Goal: Complete application form

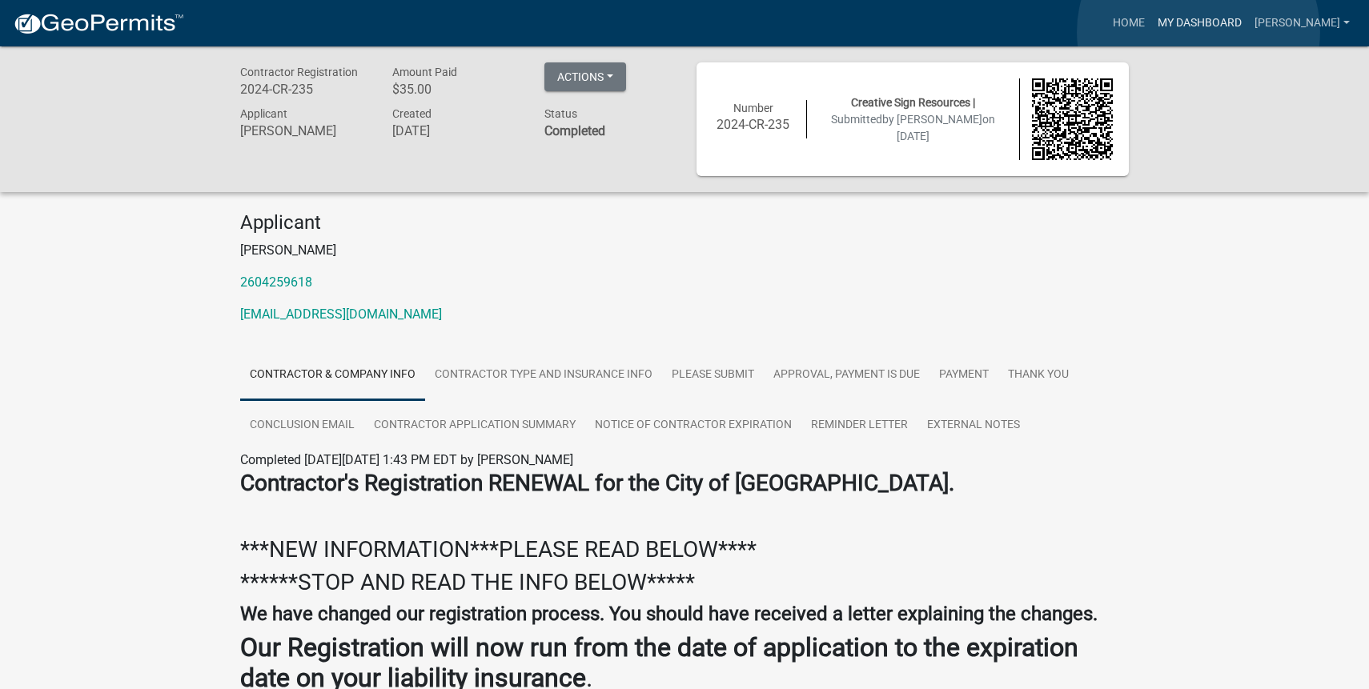
click at [1199, 32] on link "My Dashboard" at bounding box center [1199, 23] width 97 height 30
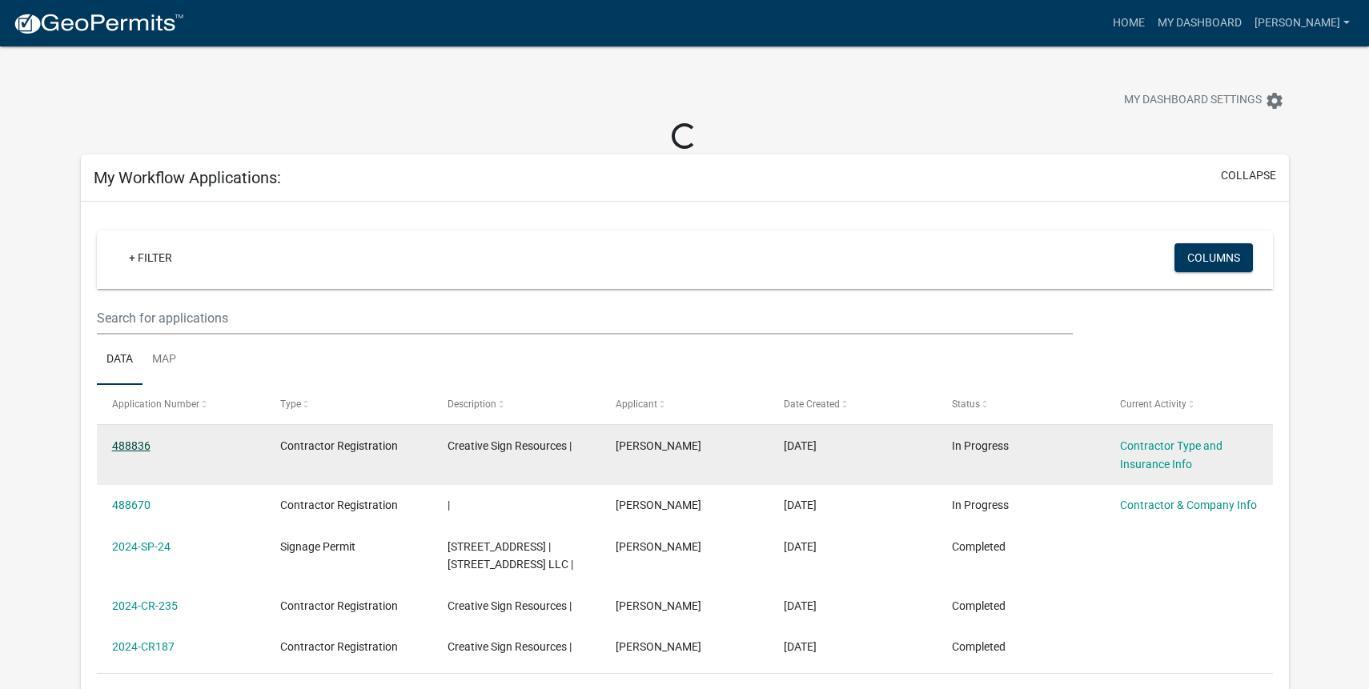
click at [147, 451] on link "488836" at bounding box center [131, 446] width 38 height 13
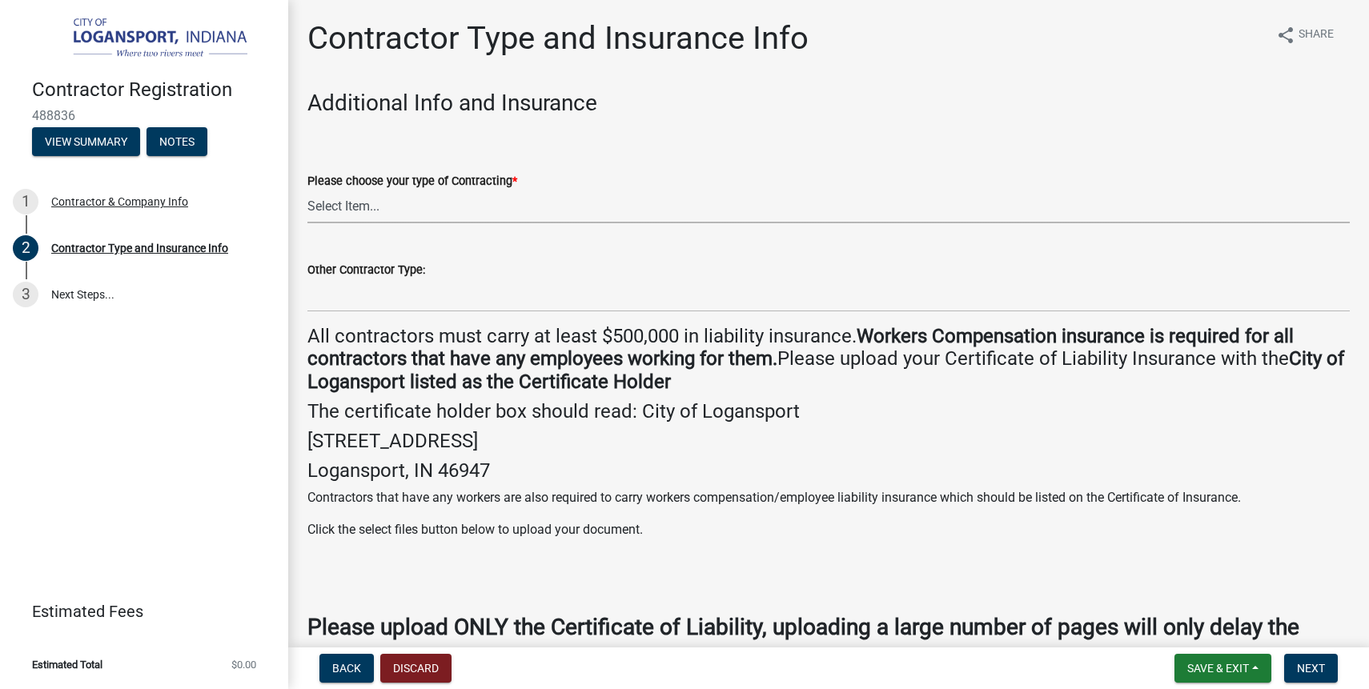
click at [400, 216] on select "Select Item... Plumber General HVAC Other Roofer Tree Service Demolition" at bounding box center [828, 207] width 1043 height 33
click at [307, 191] on select "Select Item... Plumber General HVAC Other Roofer Tree Service Demolition" at bounding box center [828, 207] width 1043 height 33
select select "73fa514f-962c-4cd7-b720-93935cffebfa"
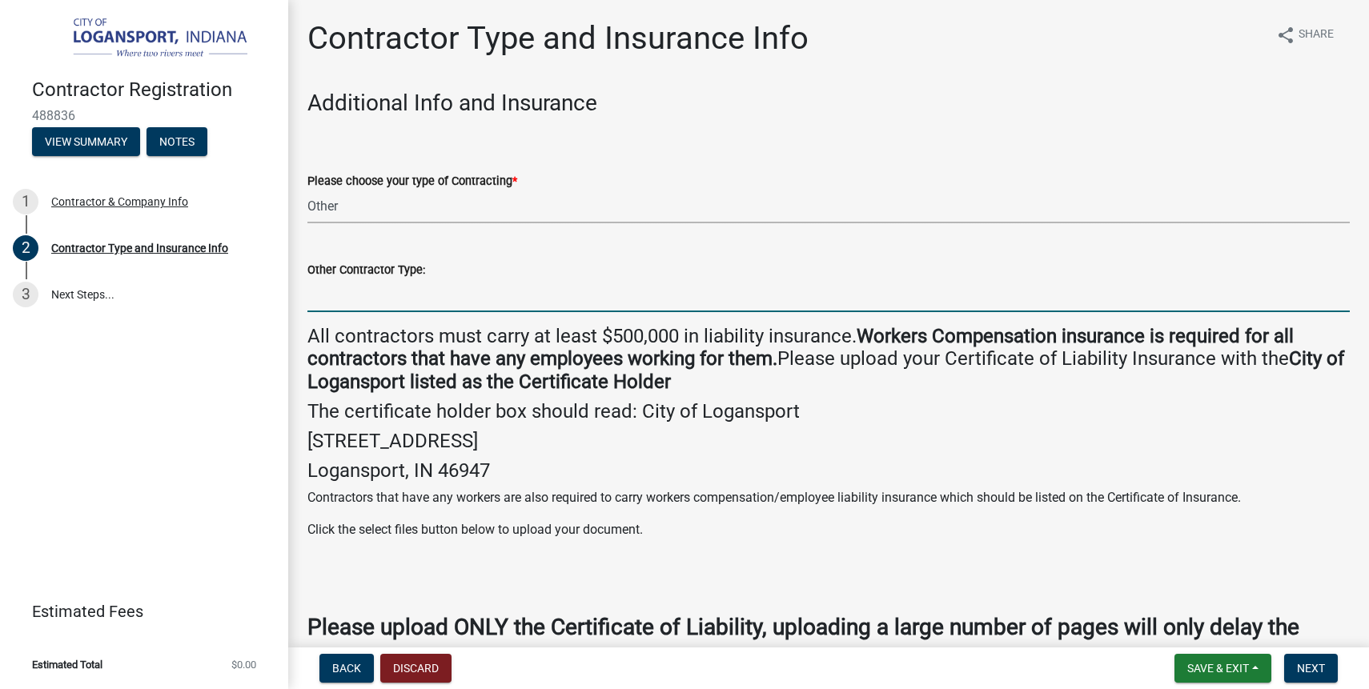
click at [356, 290] on input "Other Contractor Type:" at bounding box center [828, 295] width 1043 height 33
type input "Sign Contractor"
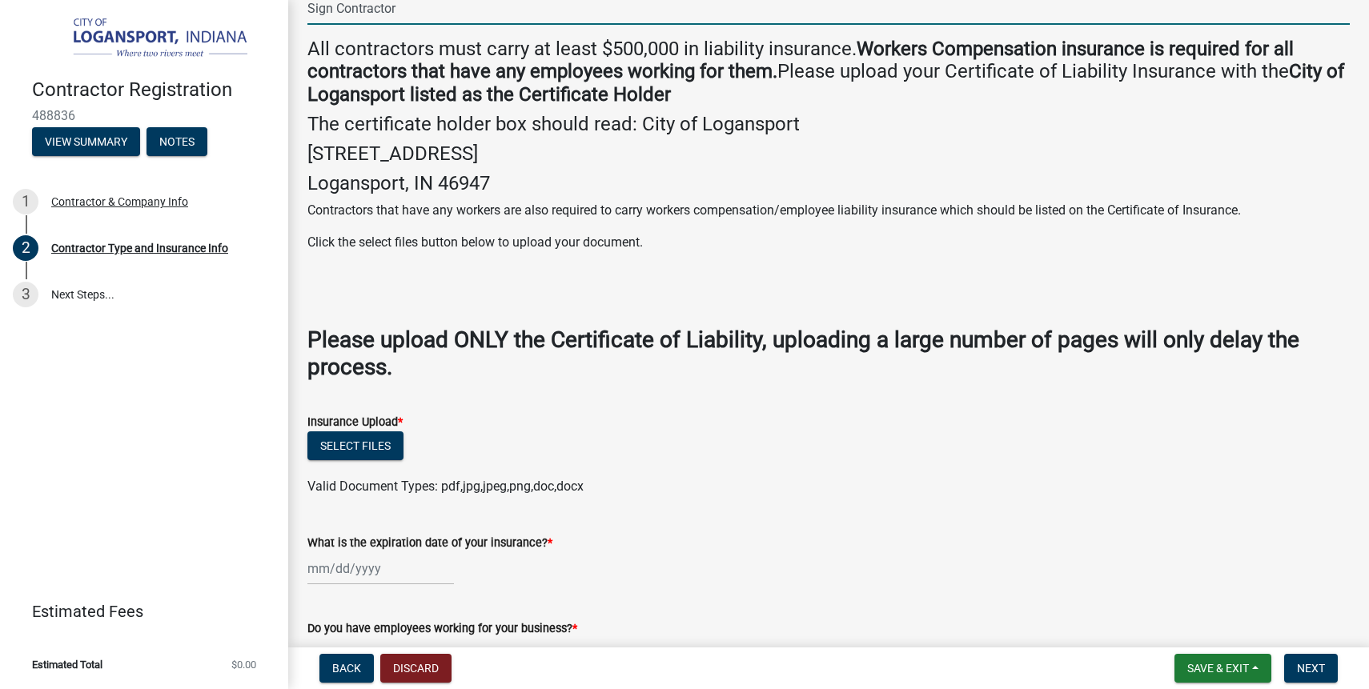
scroll to position [351, 0]
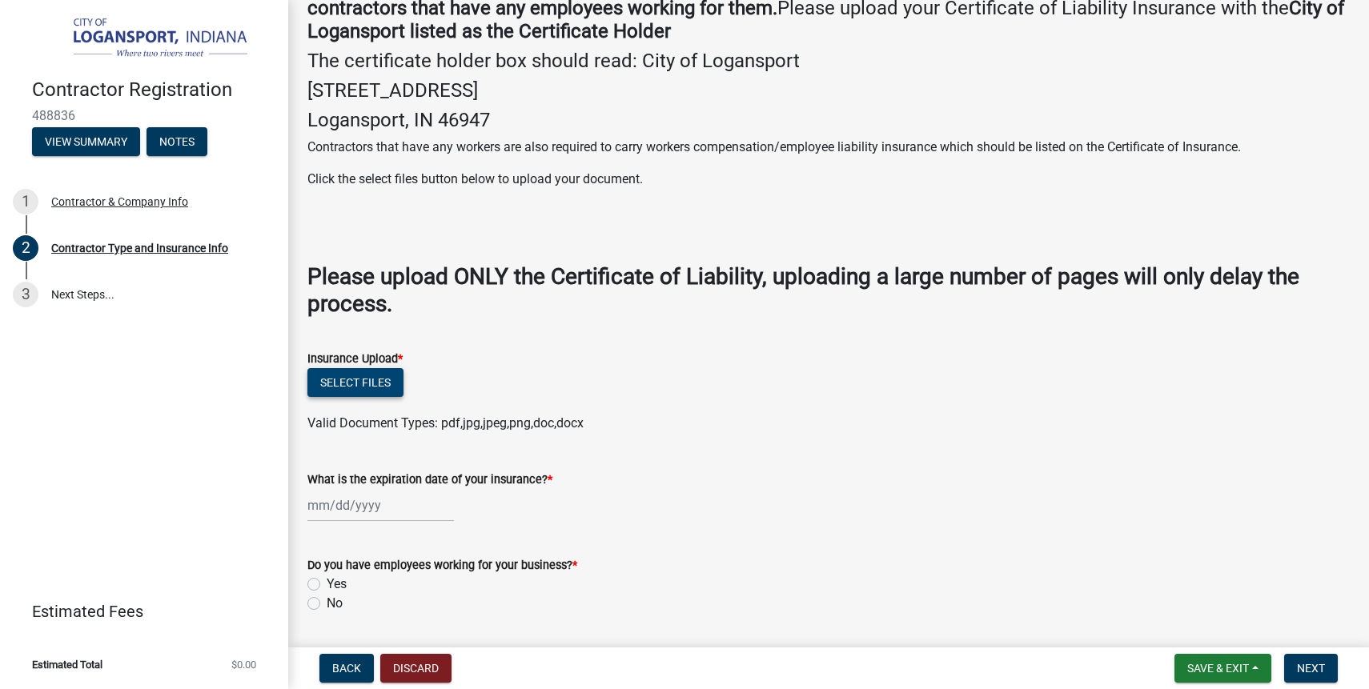
click at [369, 388] on button "Select files" at bounding box center [355, 382] width 96 height 29
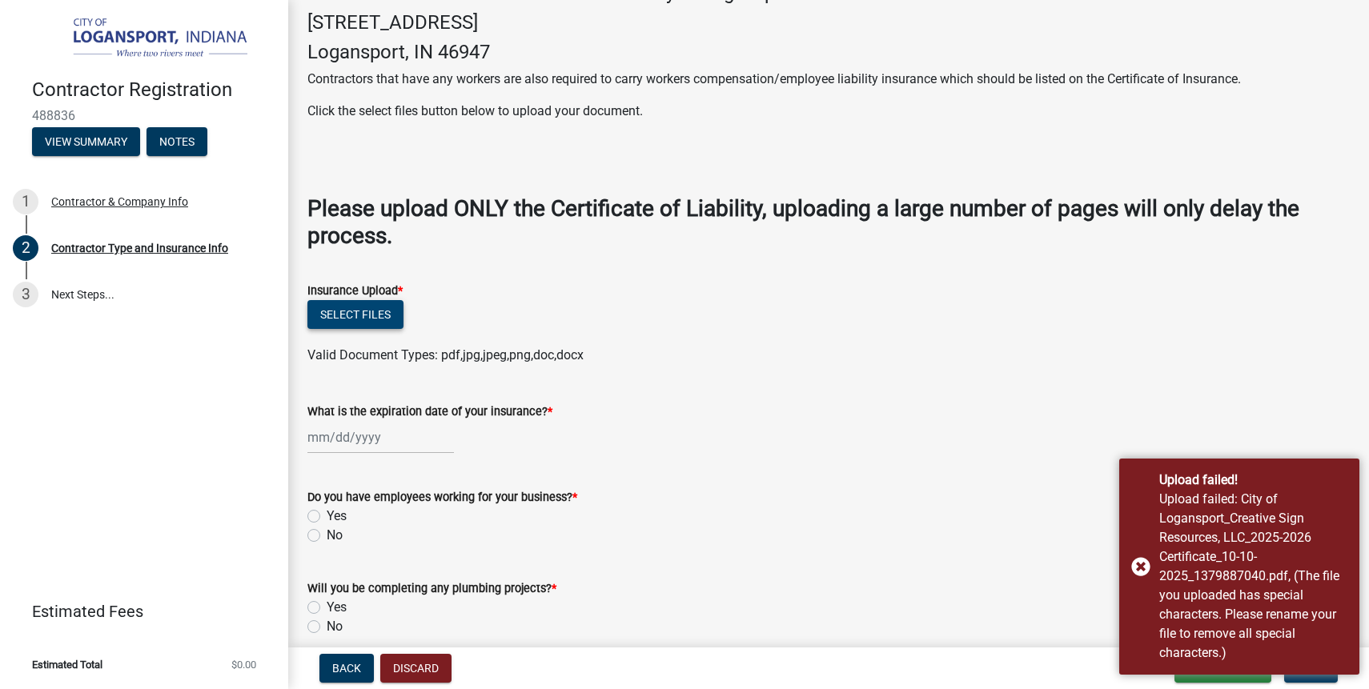
scroll to position [418, 0]
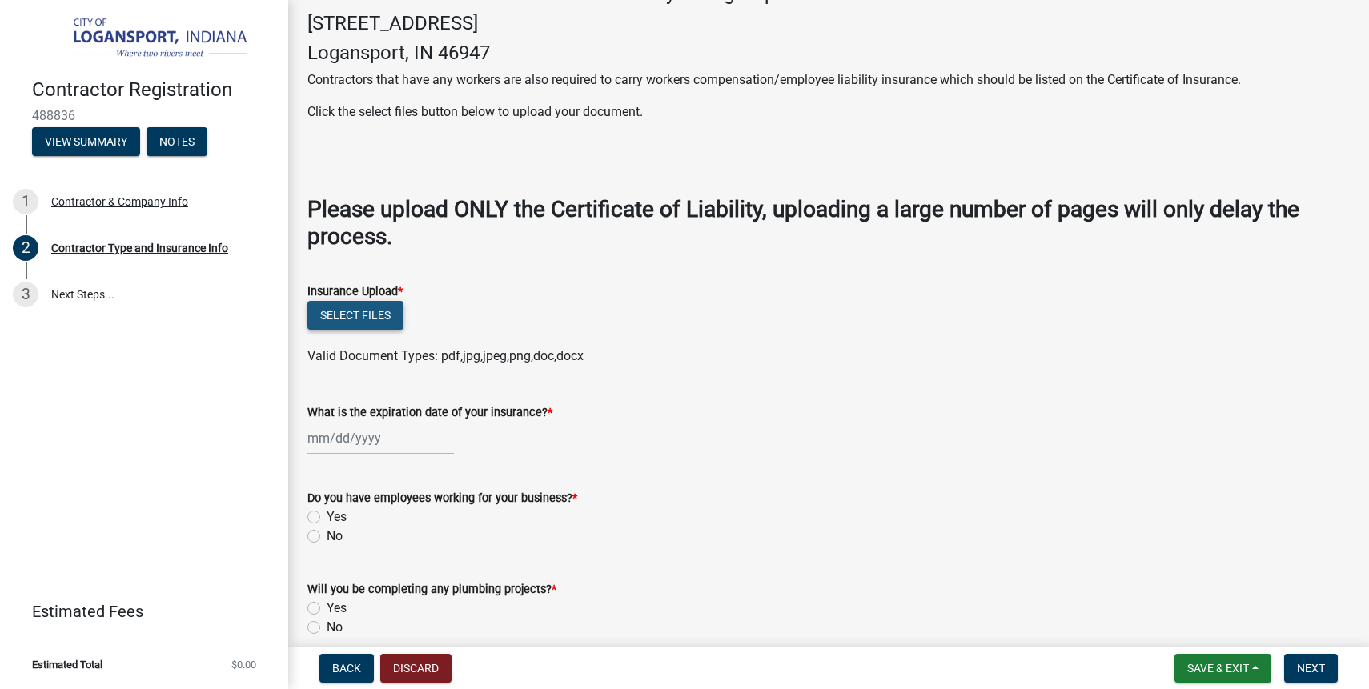
click at [392, 324] on button "Select files" at bounding box center [355, 315] width 96 height 29
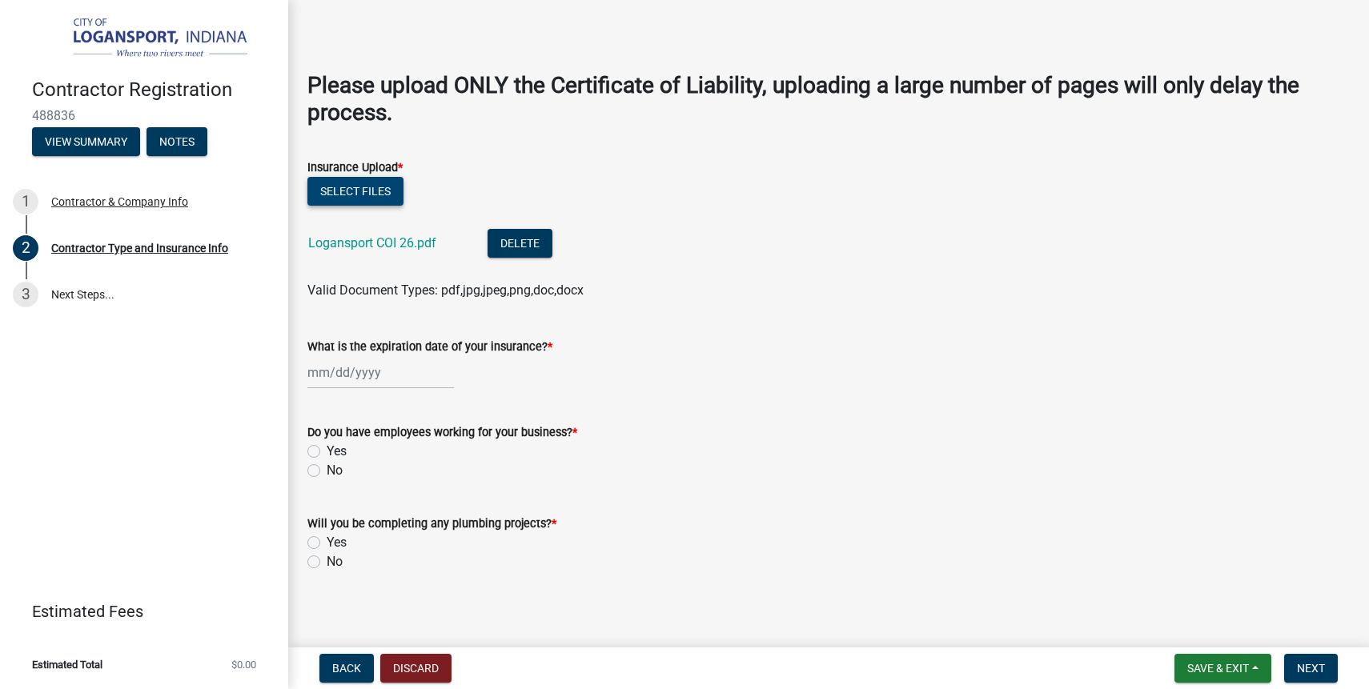
scroll to position [549, 0]
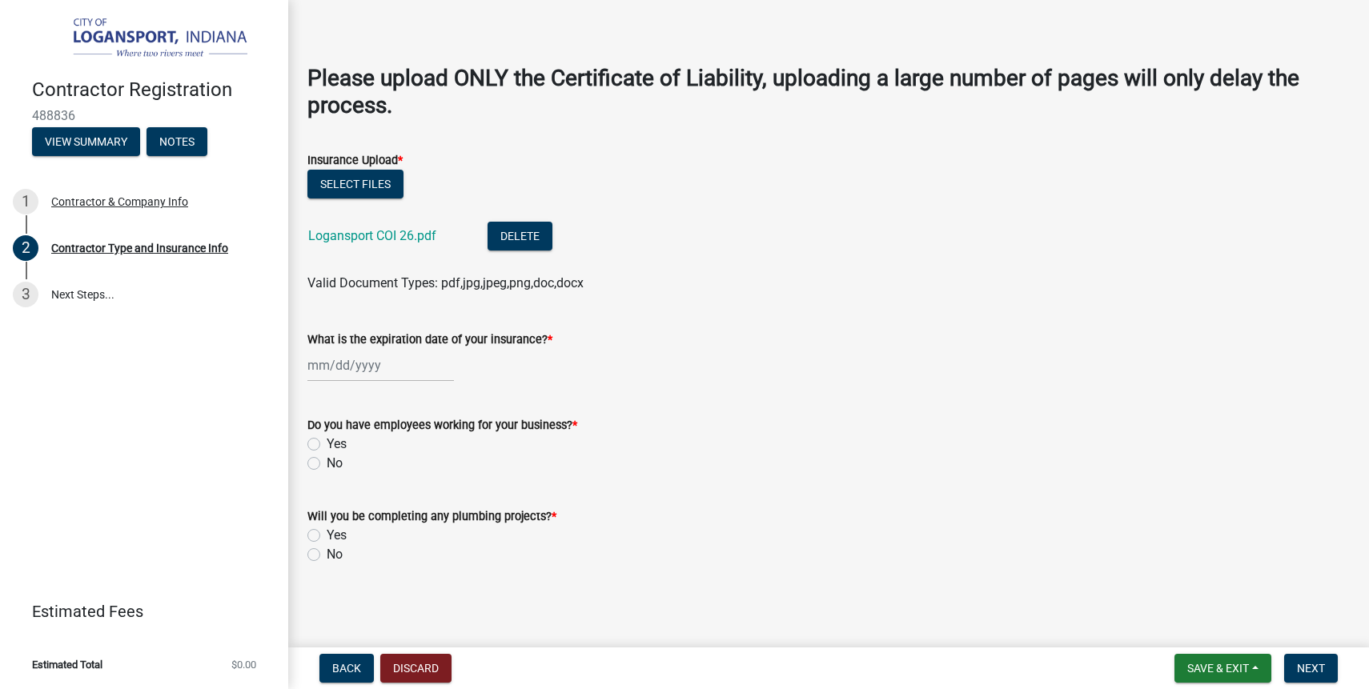
click at [305, 370] on div "What is the expiration date of your insurance? *" at bounding box center [828, 344] width 1067 height 74
click at [315, 369] on div at bounding box center [380, 365] width 147 height 33
select select "10"
select select "2025"
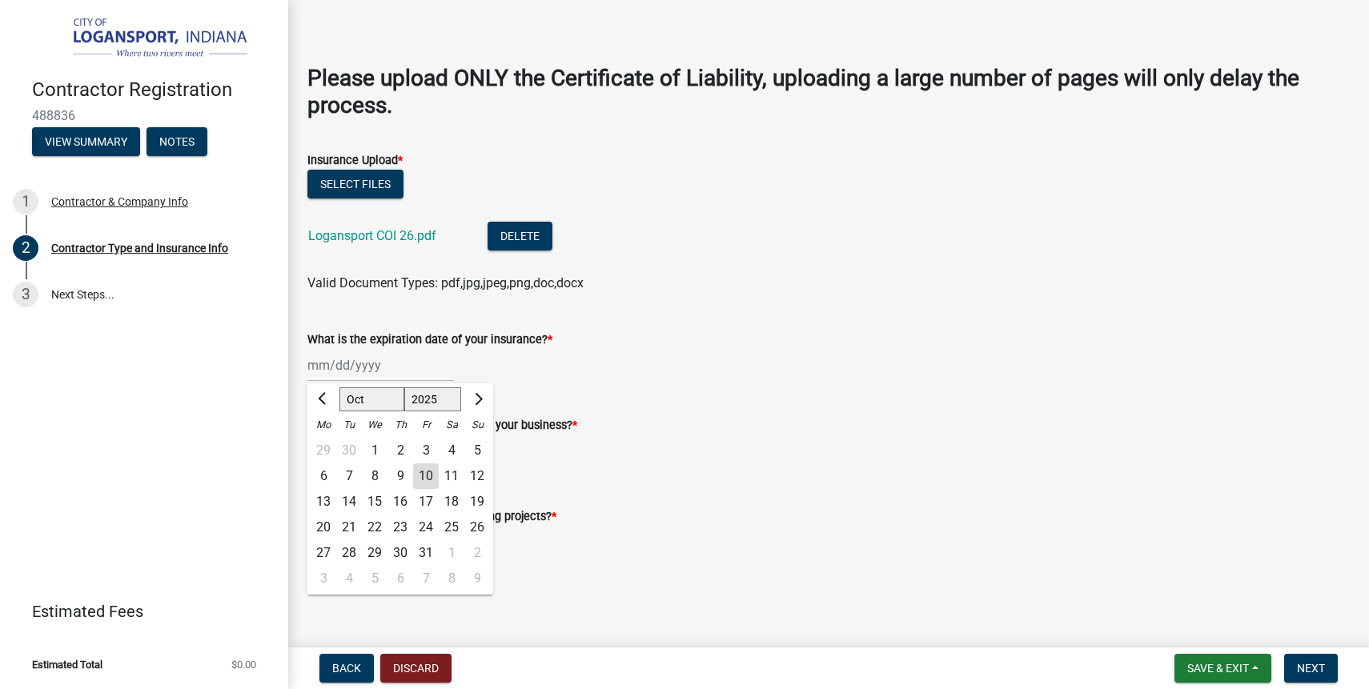
click at [376, 528] on div "22" at bounding box center [375, 528] width 26 height 26
type input "[DATE]"
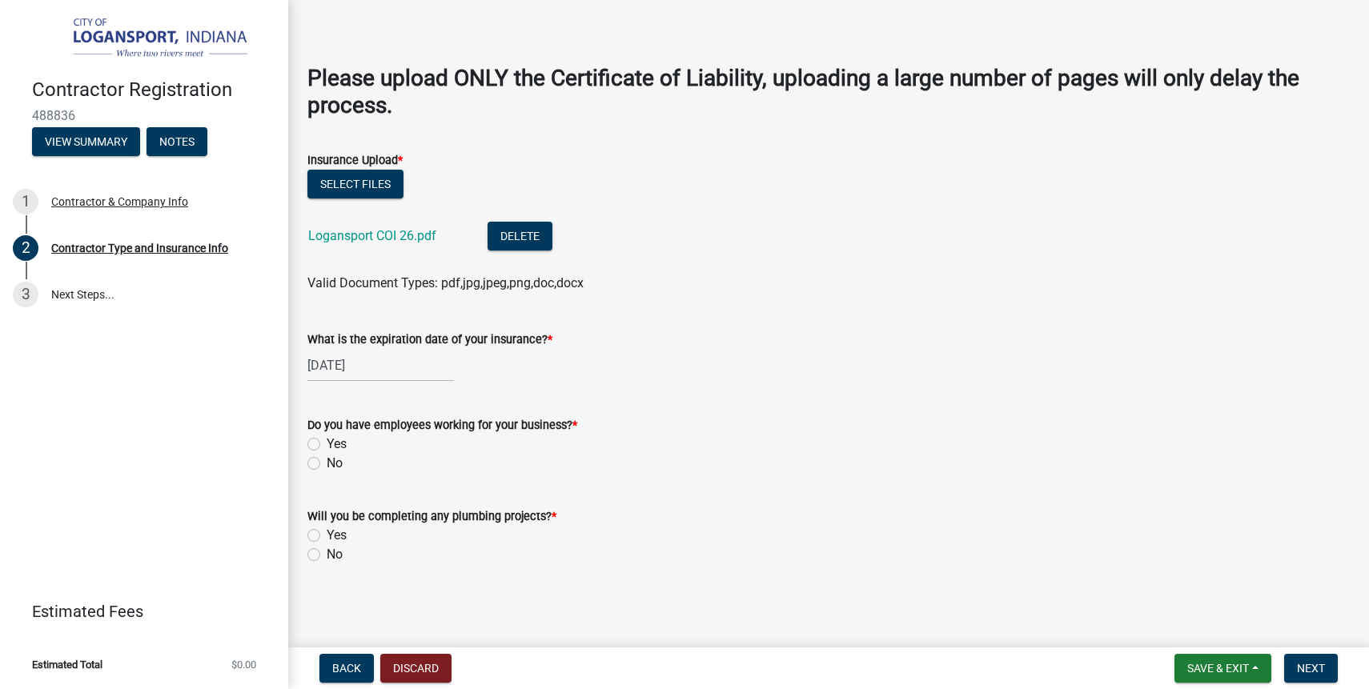
click at [334, 443] on label "Yes" at bounding box center [337, 444] width 20 height 19
click at [334, 443] on input "Yes" at bounding box center [332, 440] width 10 height 10
radio input "true"
click at [340, 554] on label "No" at bounding box center [335, 554] width 16 height 19
click at [337, 554] on input "No" at bounding box center [332, 550] width 10 height 10
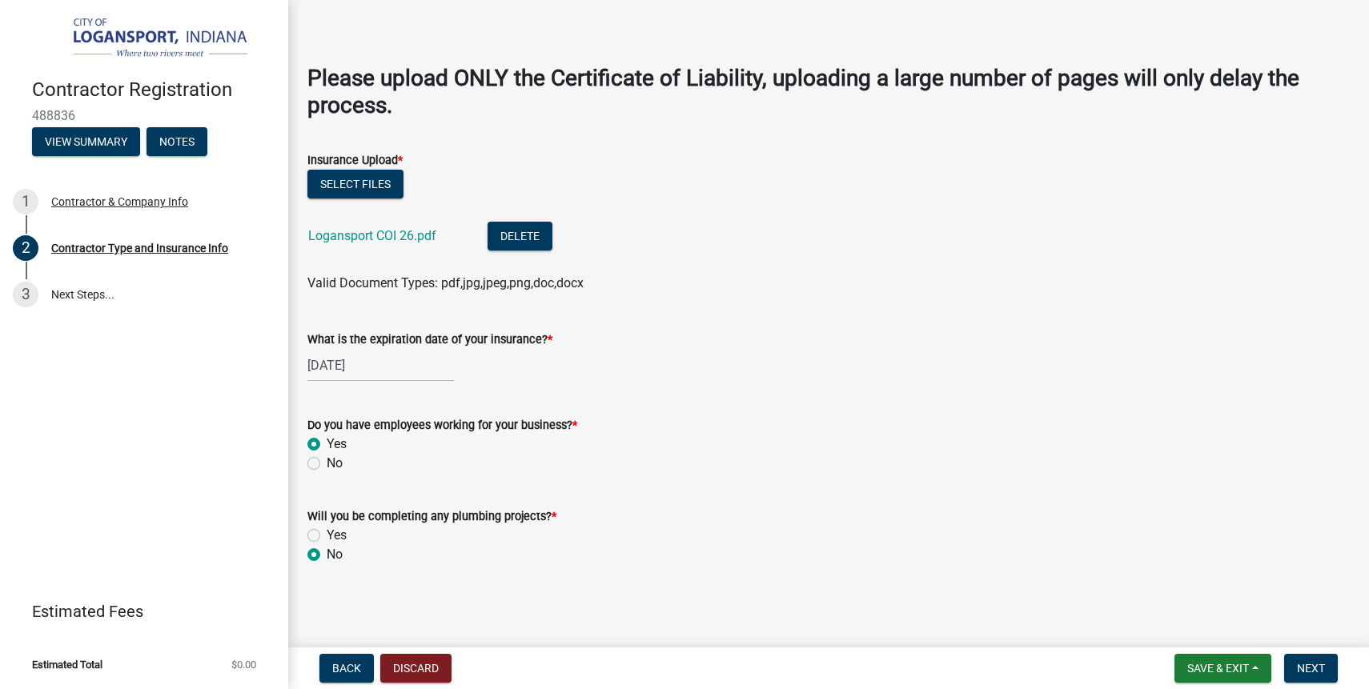
radio input "true"
click at [1309, 670] on span "Next" at bounding box center [1311, 668] width 28 height 13
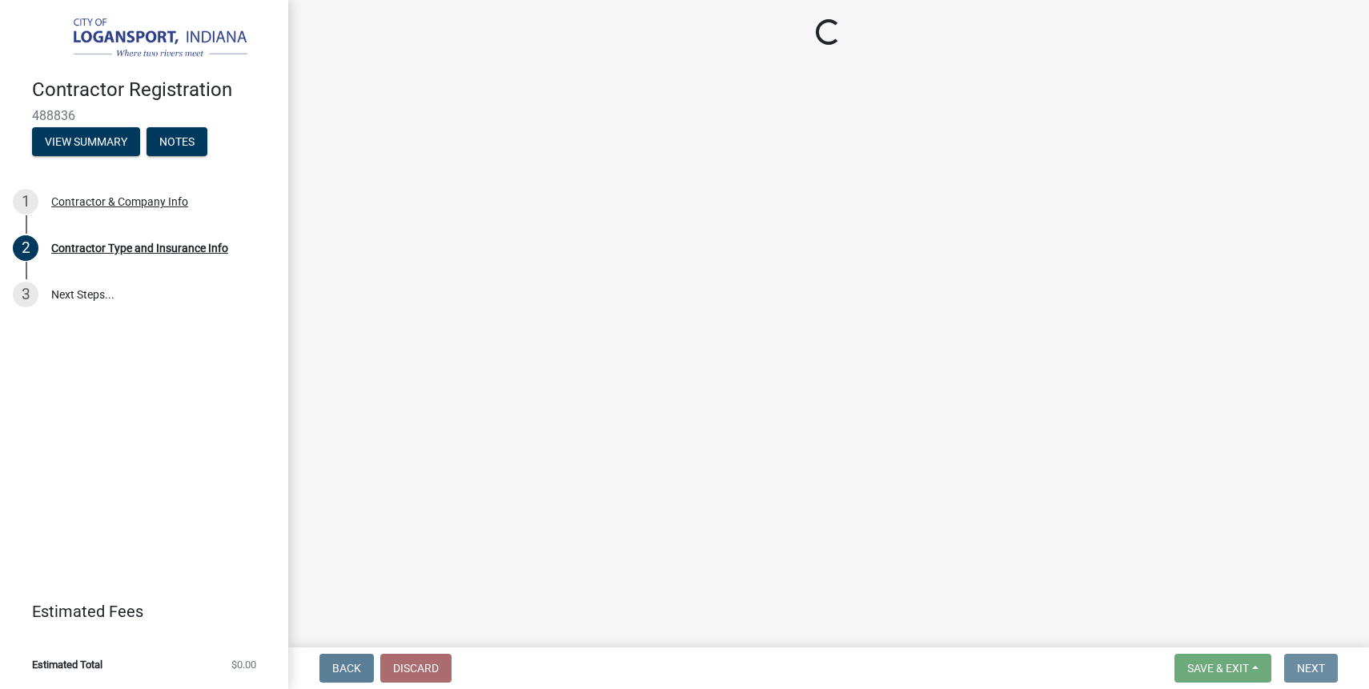
scroll to position [0, 0]
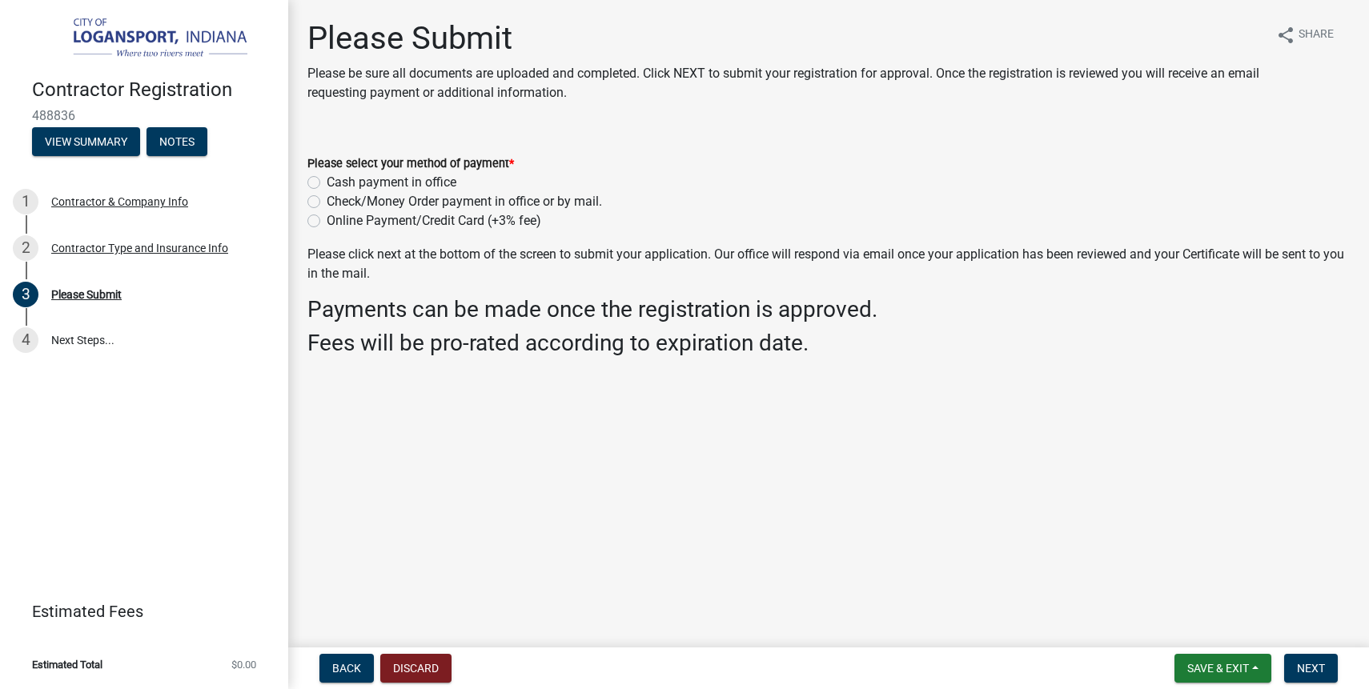
click at [463, 214] on label "Online Payment/Credit Card (+3% fee)" at bounding box center [434, 220] width 215 height 19
click at [337, 214] on input "Online Payment/Credit Card (+3% fee)" at bounding box center [332, 216] width 10 height 10
radio input "true"
click at [1322, 669] on span "Next" at bounding box center [1311, 668] width 28 height 13
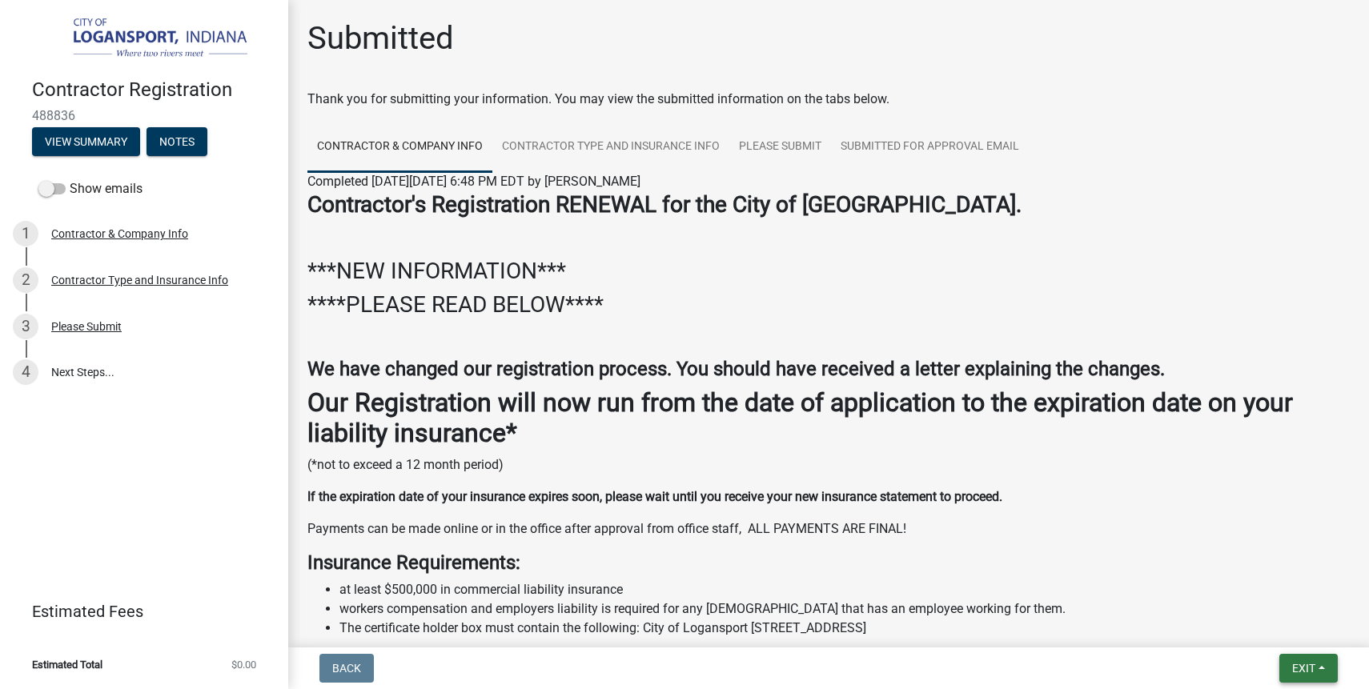
click at [1296, 676] on button "Exit" at bounding box center [1309, 668] width 58 height 29
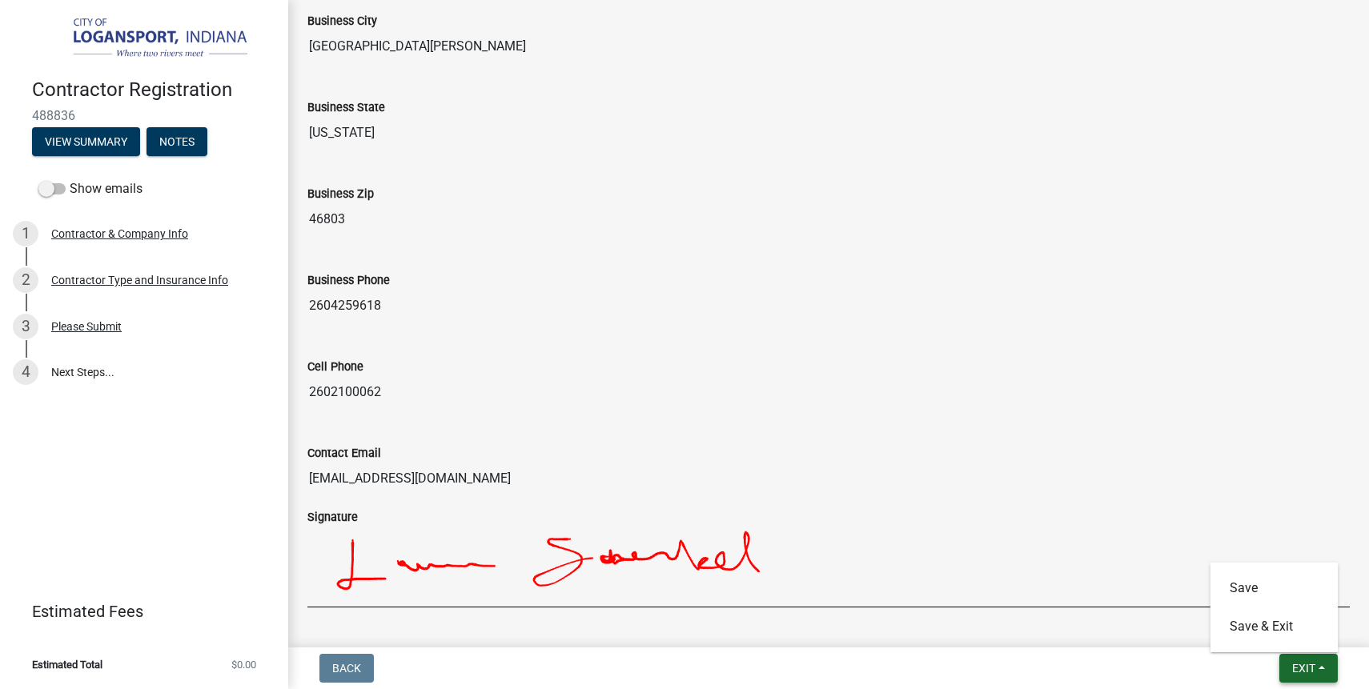
scroll to position [1216, 0]
click at [1271, 630] on button "Save & Exit" at bounding box center [1275, 627] width 128 height 38
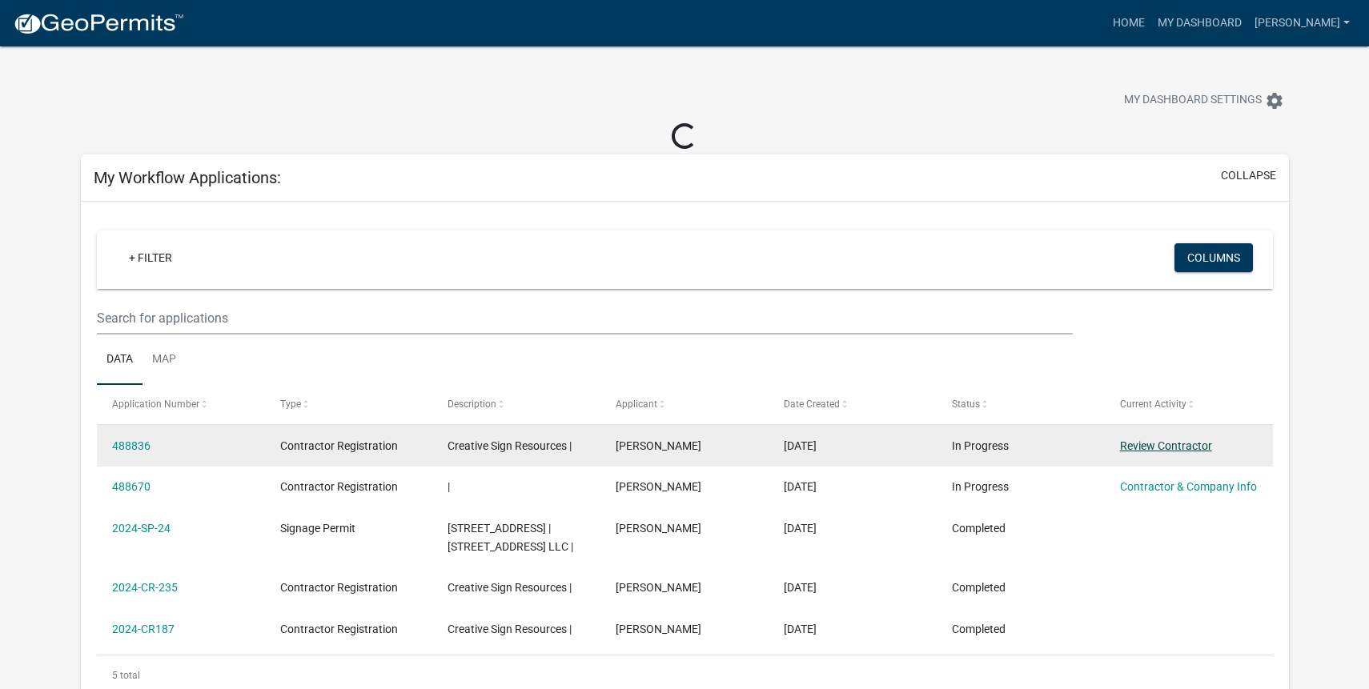
click at [1151, 445] on link "Review Contractor" at bounding box center [1166, 446] width 92 height 13
